Goal: Task Accomplishment & Management: Use online tool/utility

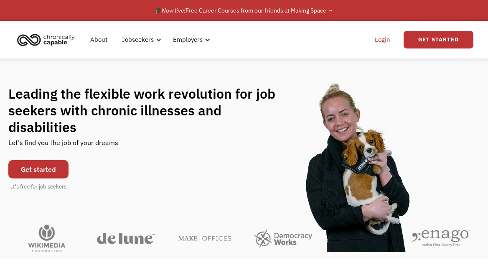
click at [388, 39] on link "Login" at bounding box center [381, 39] width 25 height 27
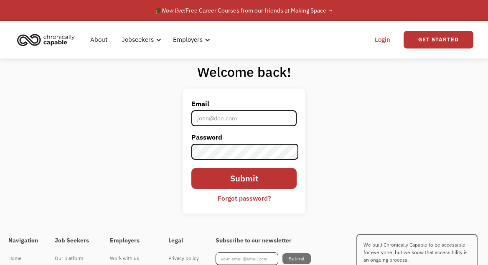
click at [232, 116] on input "Email" at bounding box center [243, 118] width 105 height 16
type input "[EMAIL_ADDRESS][DOMAIN_NAME]"
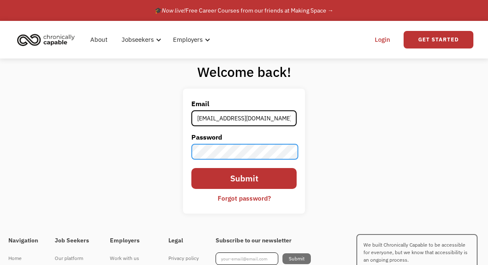
click at [191, 168] on input "Submit" at bounding box center [243, 178] width 105 height 20
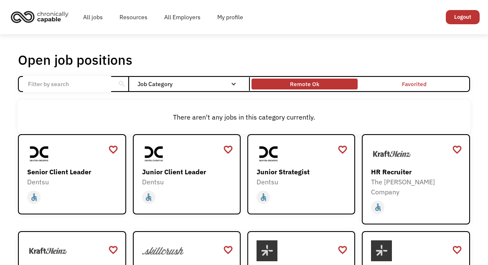
click at [309, 87] on div "Remote Ok" at bounding box center [304, 84] width 29 height 10
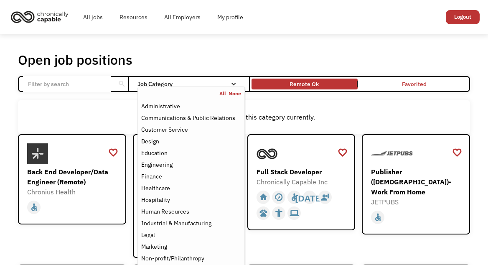
click at [234, 87] on div "Email Form" at bounding box center [233, 84] width 6 height 6
click at [167, 146] on div "Design" at bounding box center [191, 141] width 100 height 10
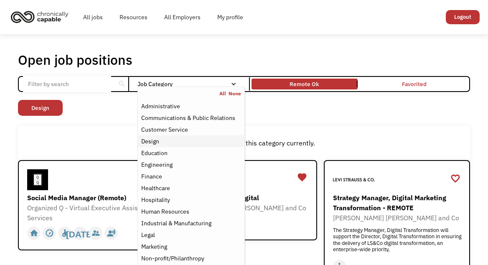
click at [182, 146] on div "Design" at bounding box center [191, 141] width 100 height 10
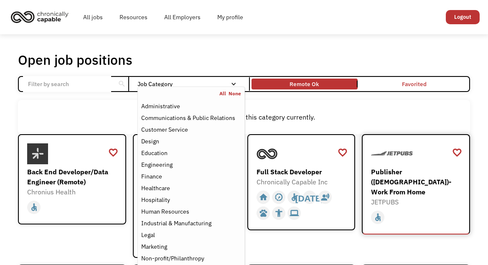
click at [402, 174] on div "Publisher ([DEMOGRAPHIC_DATA])- Work From Home" at bounding box center [416, 182] width 91 height 30
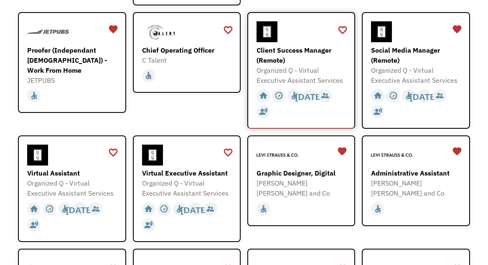
scroll to position [292, 0]
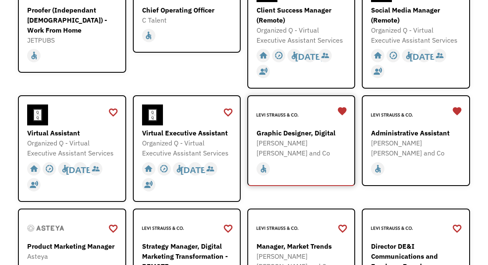
click at [293, 149] on div "[PERSON_NAME] [PERSON_NAME] and Co" at bounding box center [301, 148] width 91 height 20
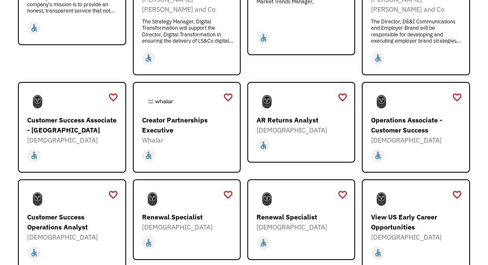
scroll to position [668, 0]
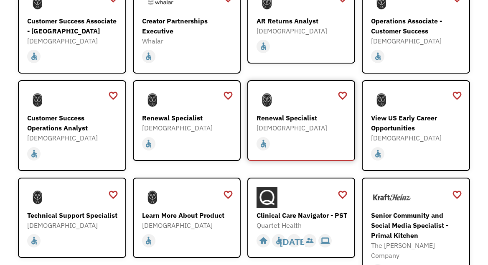
click at [291, 122] on div "Renewal Specialist" at bounding box center [301, 118] width 91 height 10
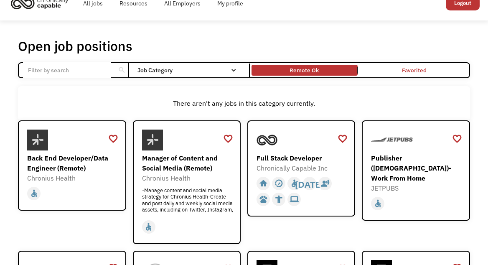
scroll to position [0, 0]
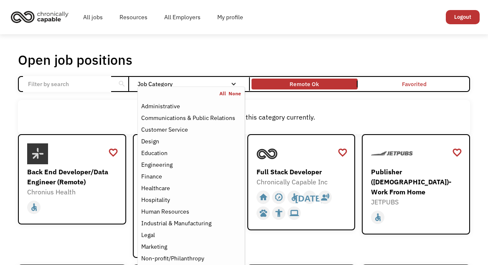
click at [229, 86] on div "Job Category" at bounding box center [190, 84] width 107 height 6
click at [233, 88] on nav "All None Administrative Communications & Public Relations Customer Service Desi…" at bounding box center [190, 211] width 107 height 251
click at [175, 109] on div "Administrative" at bounding box center [160, 106] width 39 height 10
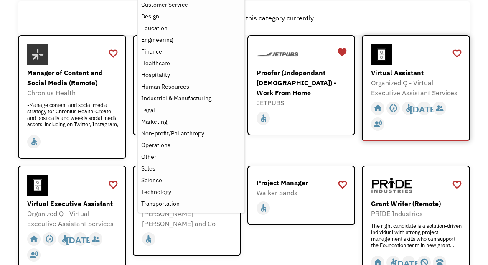
scroll to position [125, 0]
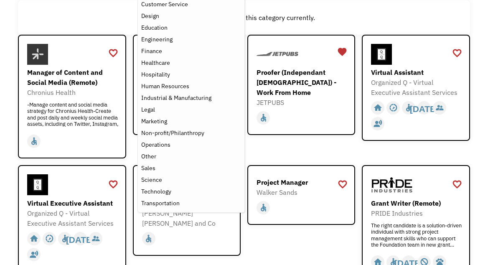
click at [399, 23] on div "There aren't any jobs in this category currently." at bounding box center [243, 18] width 443 height 10
click at [173, 126] on div "Marketing" at bounding box center [191, 121] width 100 height 10
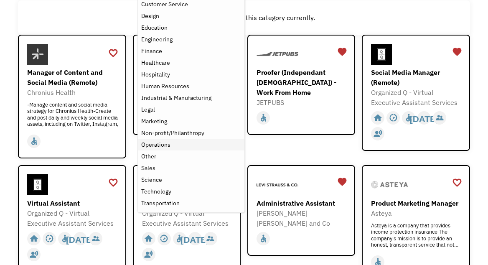
click at [167, 149] on div "Operations" at bounding box center [155, 144] width 29 height 10
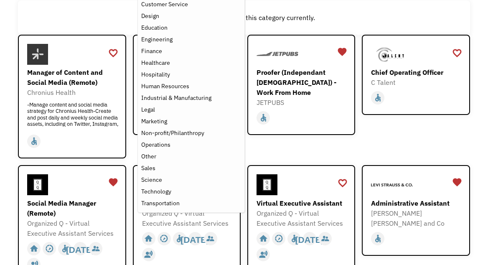
click at [409, 29] on div "There aren't any jobs in this category currently." at bounding box center [243, 17] width 451 height 34
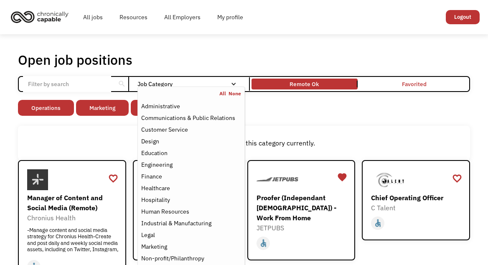
click at [219, 84] on div "Job Category" at bounding box center [190, 84] width 107 height 6
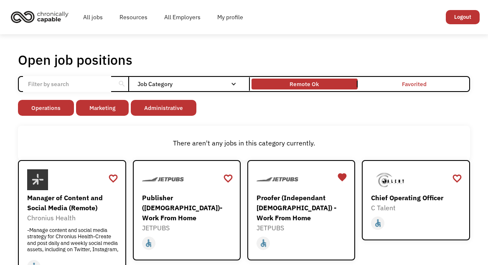
click at [83, 83] on input "Email Form" at bounding box center [67, 84] width 88 height 16
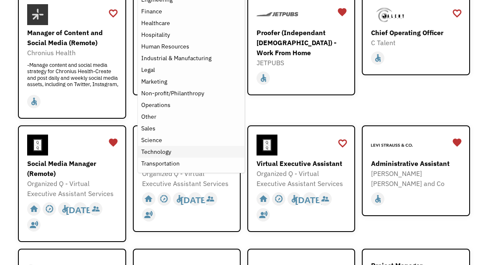
scroll to position [167, 0]
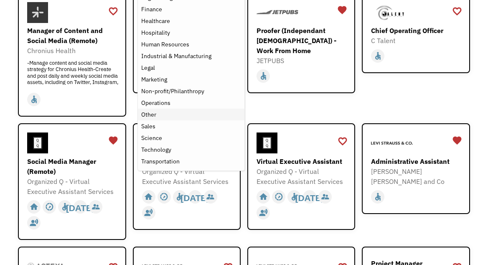
click at [162, 119] on div "Other" at bounding box center [191, 114] width 100 height 10
click at [447, 89] on div "favorite_border favorite Saving Chief Operating Officer C Talent mailto:info@ct…" at bounding box center [415, 55] width 108 height 124
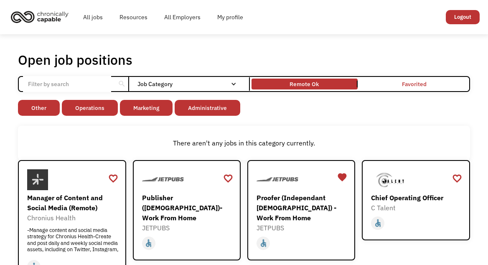
click at [464, 15] on link "Logout" at bounding box center [462, 17] width 34 height 14
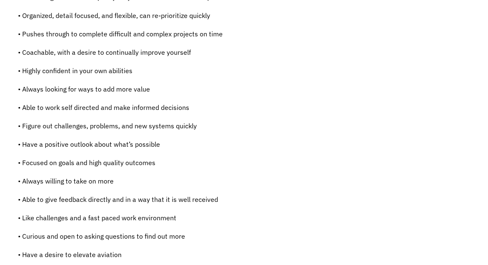
scroll to position [584, 0]
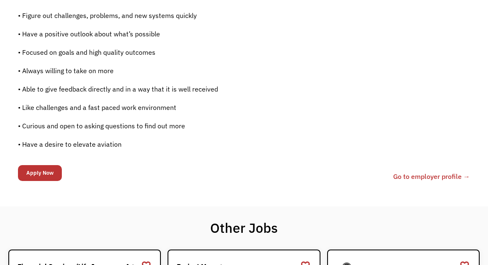
click at [28, 181] on input "Apply Now" at bounding box center [40, 173] width 44 height 16
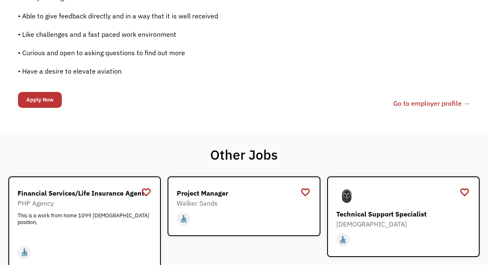
scroll to position [793, 0]
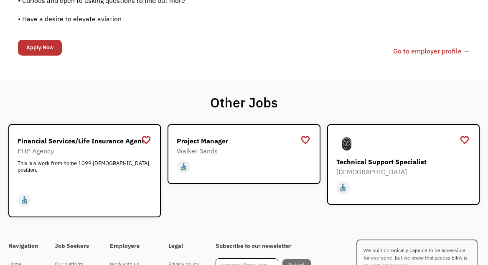
drag, startPoint x: 41, startPoint y: 73, endPoint x: 58, endPoint y: 74, distance: 17.5
click at [42, 56] on input "Apply Now" at bounding box center [40, 48] width 44 height 16
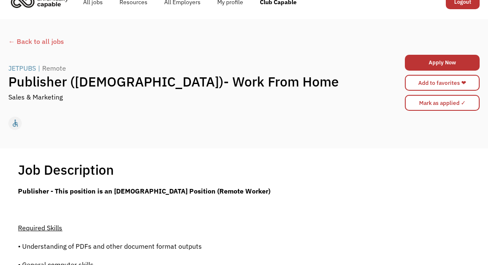
scroll to position [0, 0]
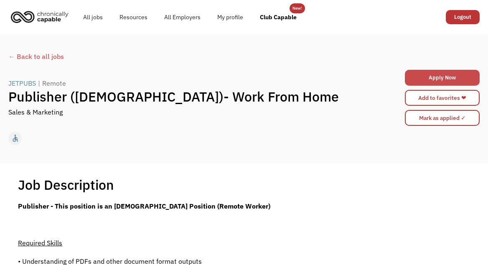
click at [434, 79] on link "Apply Now" at bounding box center [441, 78] width 75 height 16
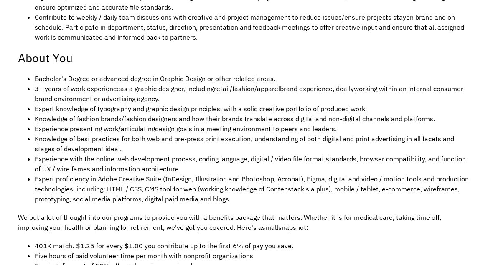
scroll to position [543, 0]
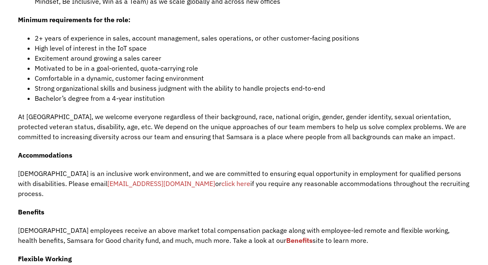
scroll to position [835, 0]
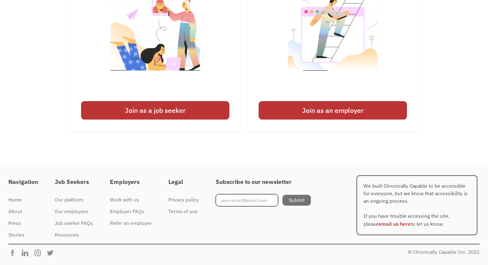
scroll to position [2014, 0]
